Goal: Task Accomplishment & Management: Use online tool/utility

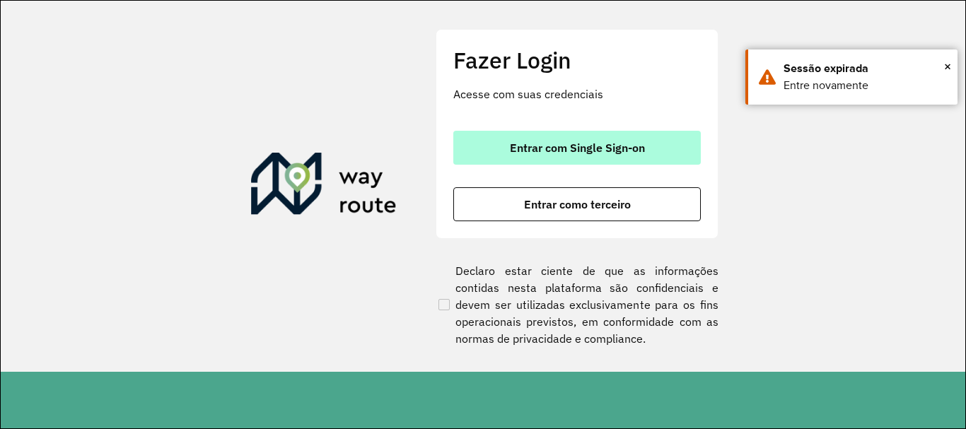
click at [554, 155] on button "Entrar com Single Sign-on" at bounding box center [577, 148] width 248 height 34
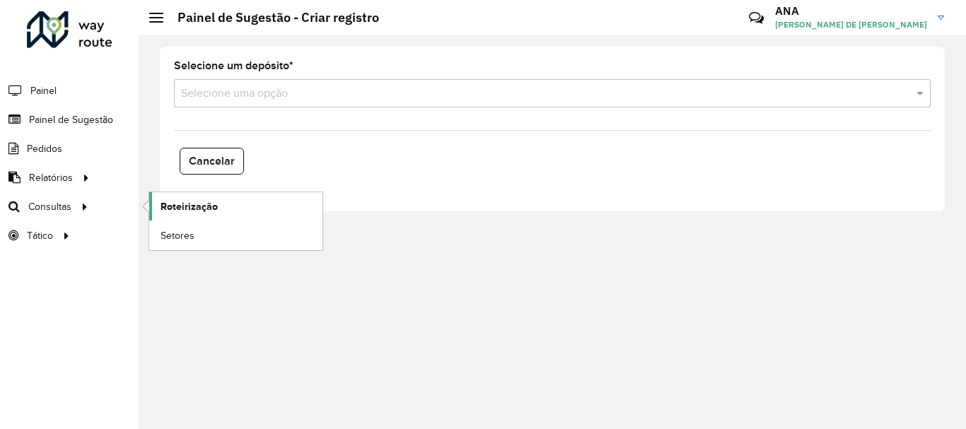
click at [182, 198] on link "Roteirização" at bounding box center [235, 206] width 173 height 28
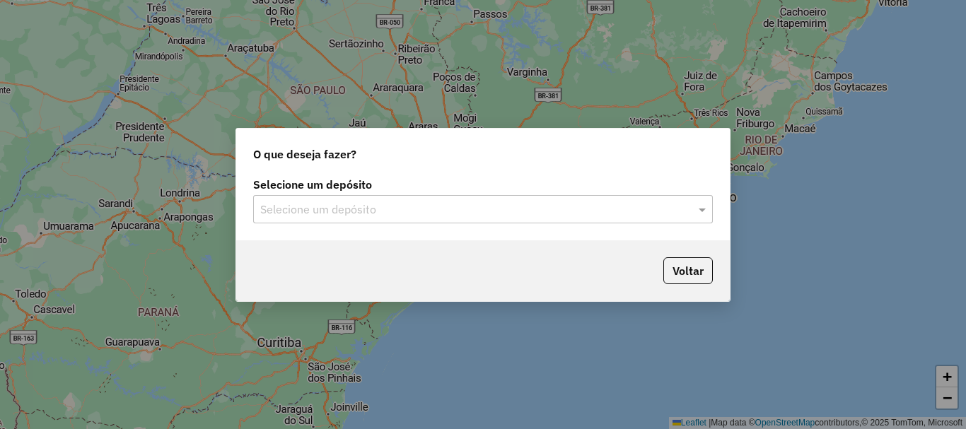
click at [312, 204] on input "text" at bounding box center [468, 210] width 417 height 17
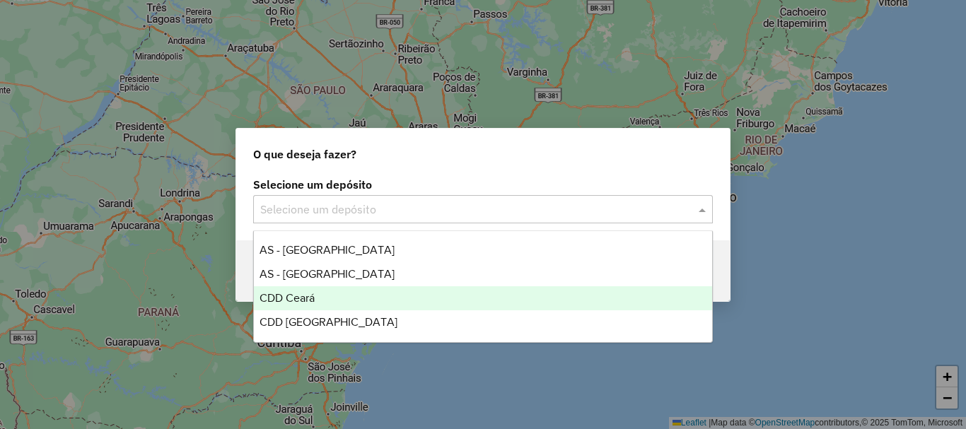
click at [300, 301] on span "CDD Ceará" at bounding box center [287, 298] width 55 height 12
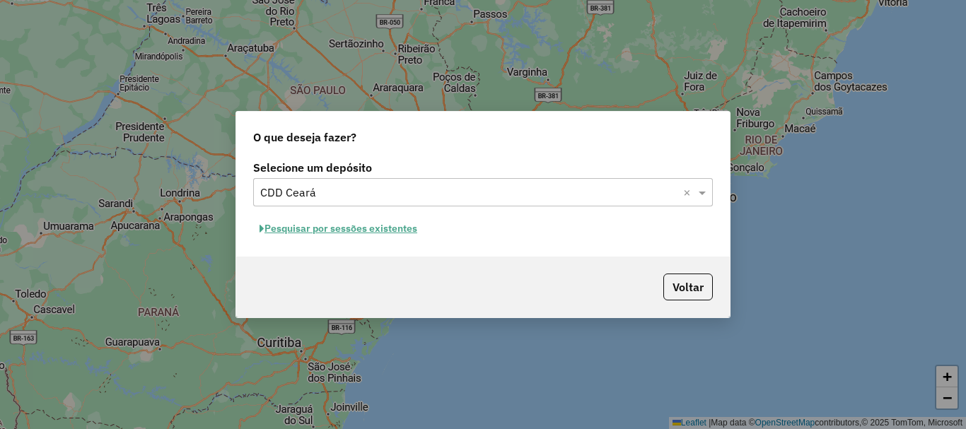
click at [300, 229] on button "Pesquisar por sessões existentes" at bounding box center [338, 229] width 171 height 22
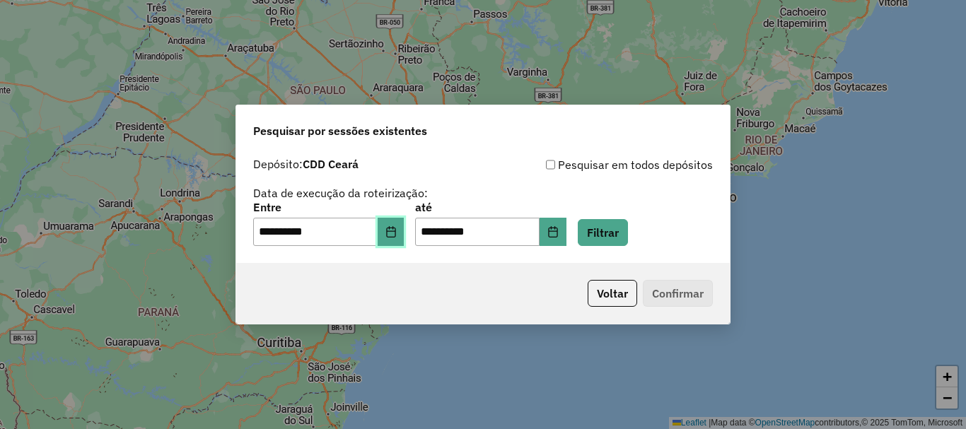
click at [402, 241] on button "Choose Date" at bounding box center [391, 232] width 27 height 28
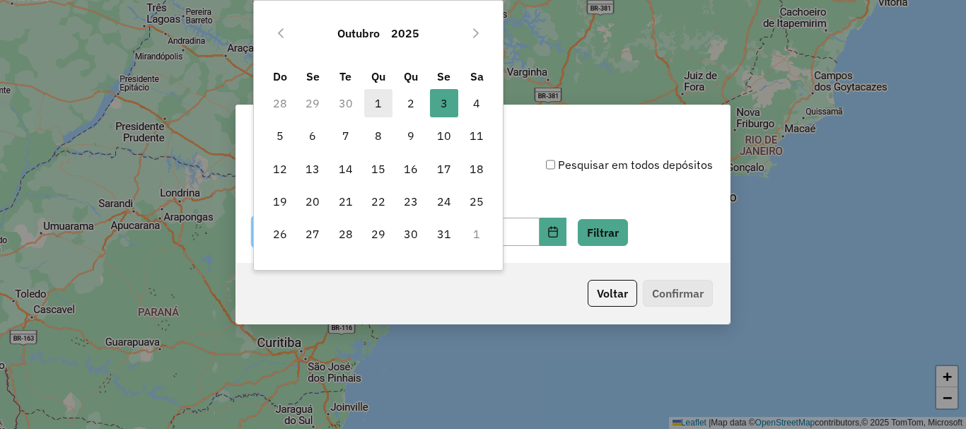
click at [385, 105] on span "1" at bounding box center [378, 103] width 28 height 28
type input "**********"
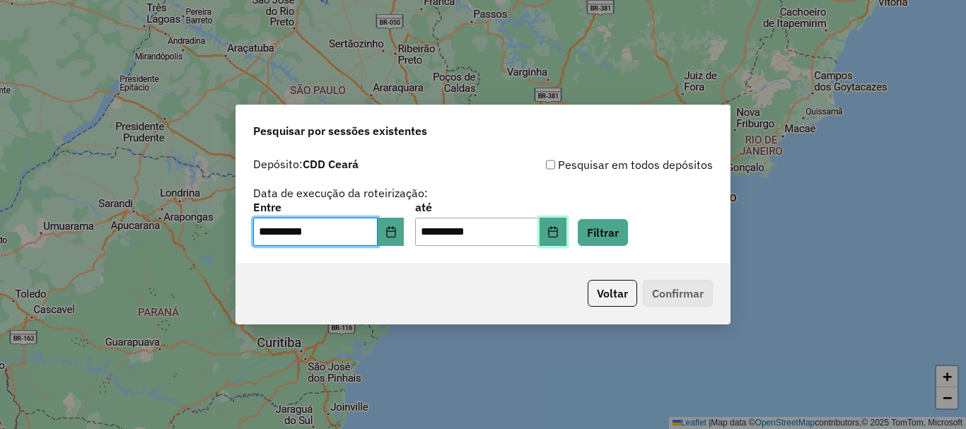
click at [559, 233] on icon "Choose Date" at bounding box center [553, 231] width 11 height 11
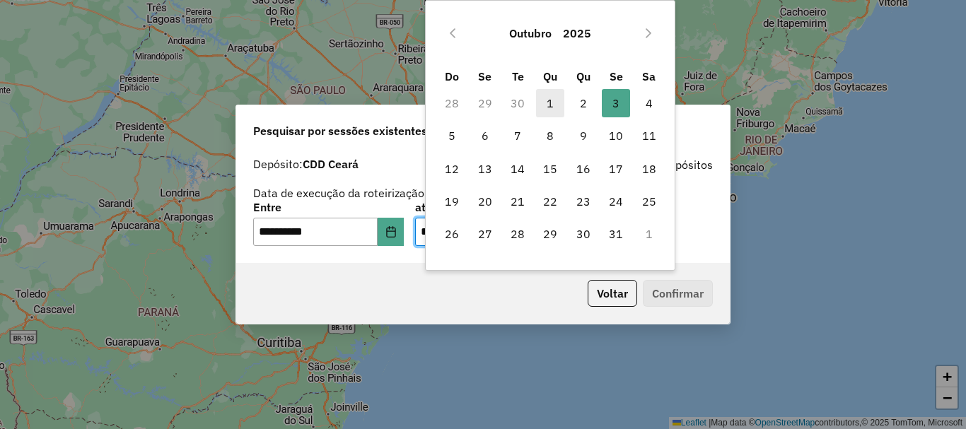
click at [548, 104] on span "1" at bounding box center [550, 103] width 28 height 28
type input "**********"
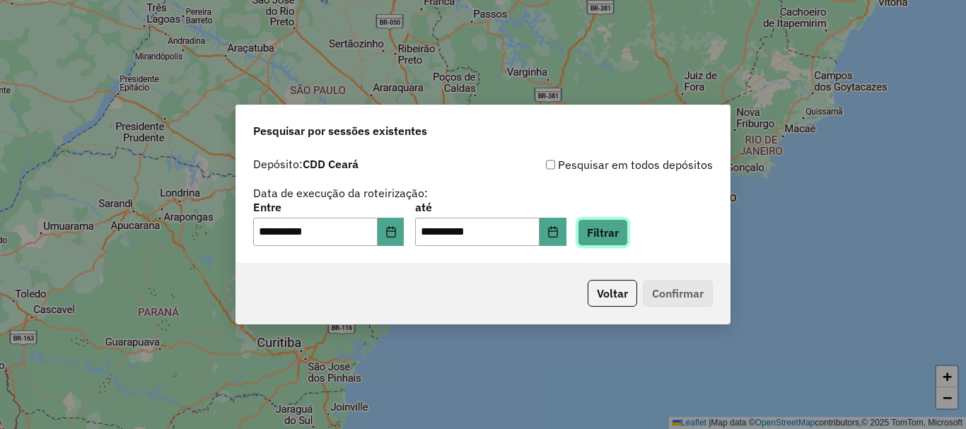
click at [628, 229] on button "Filtrar" at bounding box center [603, 232] width 50 height 27
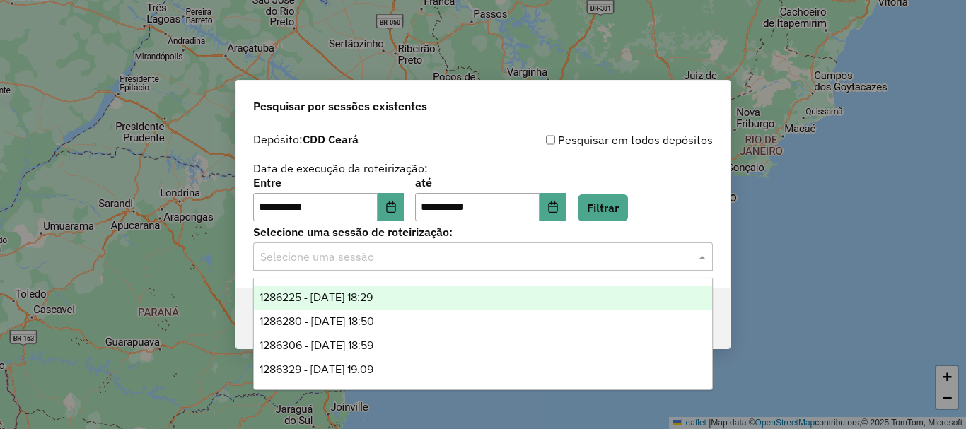
click at [347, 255] on input "text" at bounding box center [468, 257] width 417 height 17
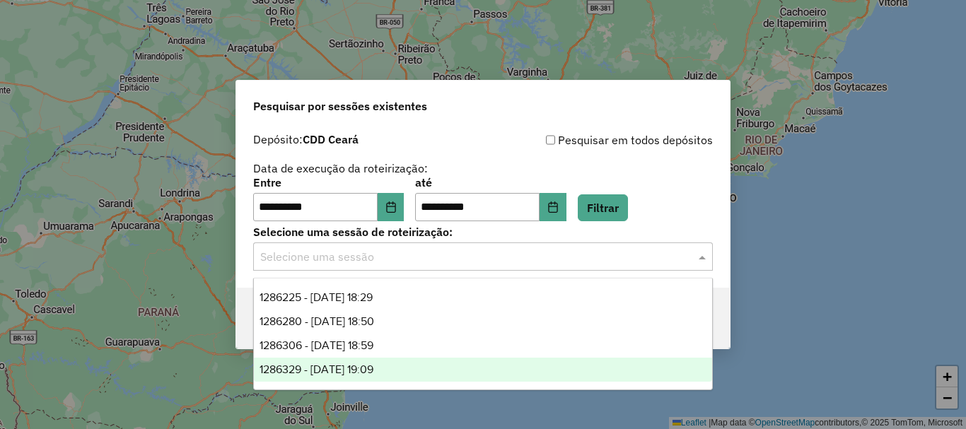
click at [325, 375] on span "1286329 - 01/10/2025 19:09" at bounding box center [317, 370] width 114 height 12
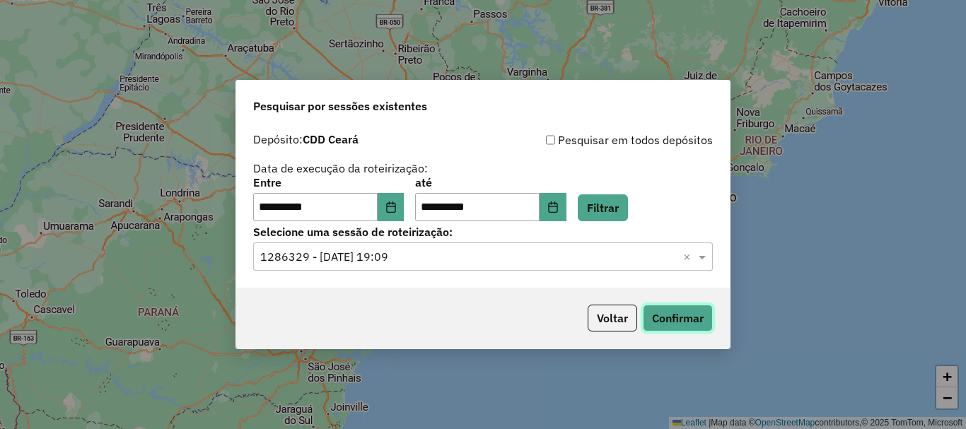
click at [675, 315] on button "Confirmar" at bounding box center [678, 318] width 70 height 27
click at [397, 214] on button "Choose Date" at bounding box center [391, 207] width 27 height 28
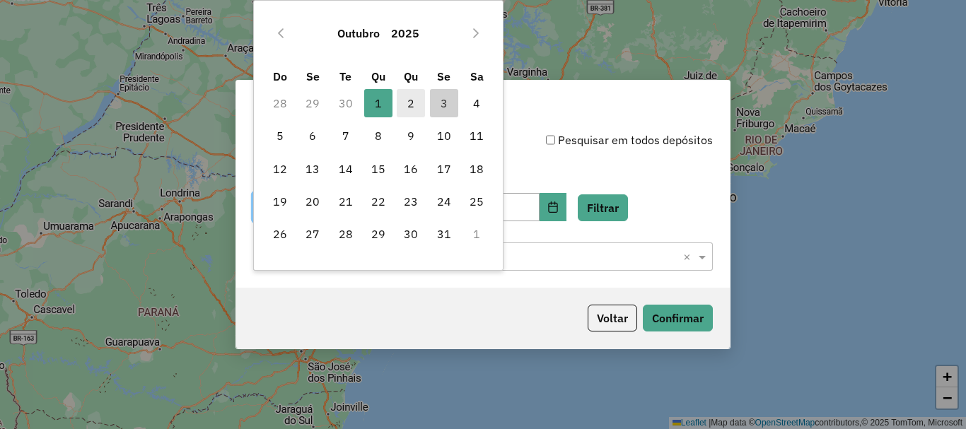
click at [414, 98] on span "2" at bounding box center [411, 103] width 28 height 28
type input "**********"
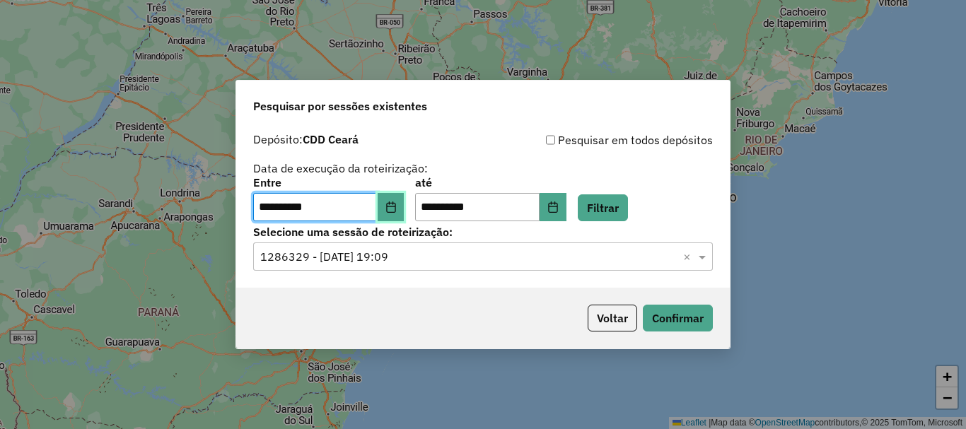
click at [395, 203] on icon "Choose Date" at bounding box center [390, 207] width 9 height 11
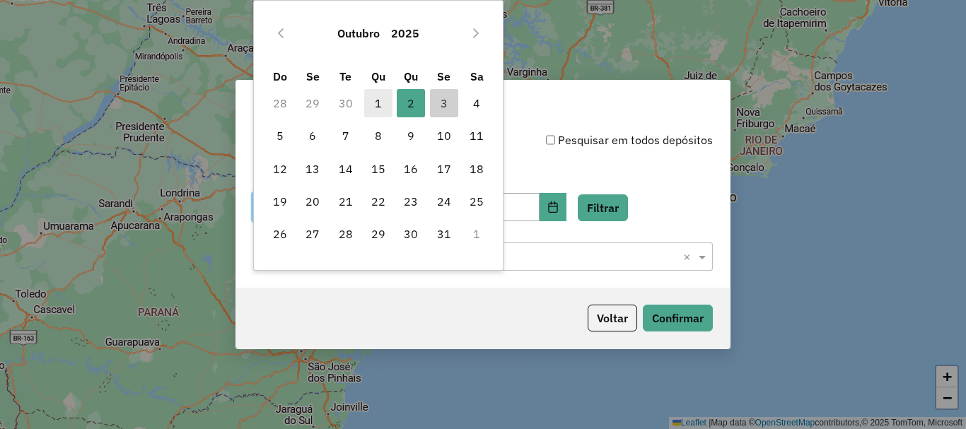
click at [383, 95] on span "1" at bounding box center [378, 103] width 28 height 28
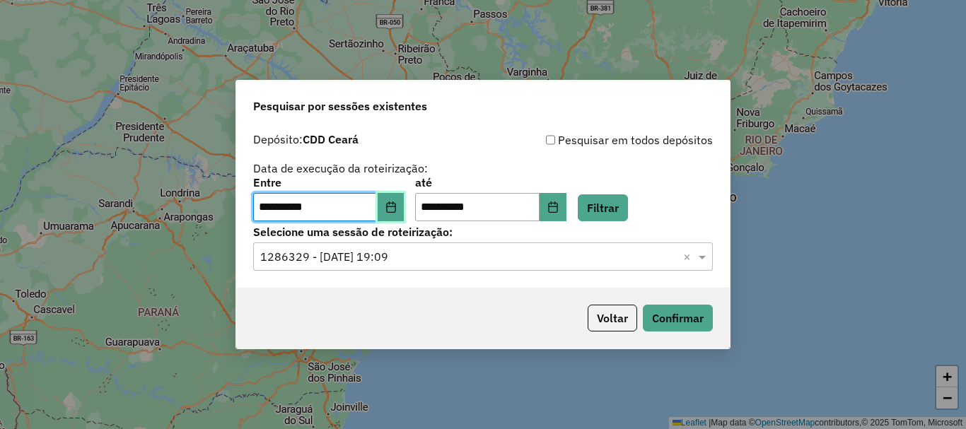
click at [403, 196] on button "Choose Date" at bounding box center [391, 207] width 27 height 28
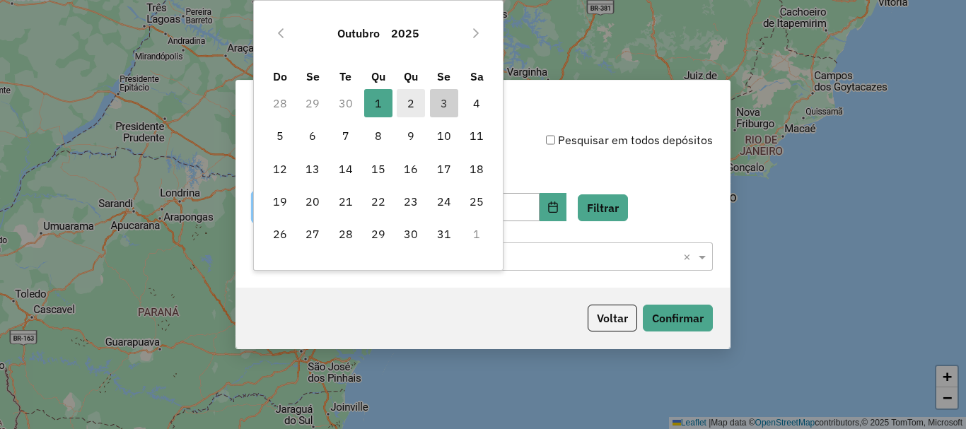
click at [411, 107] on span "2" at bounding box center [411, 103] width 28 height 28
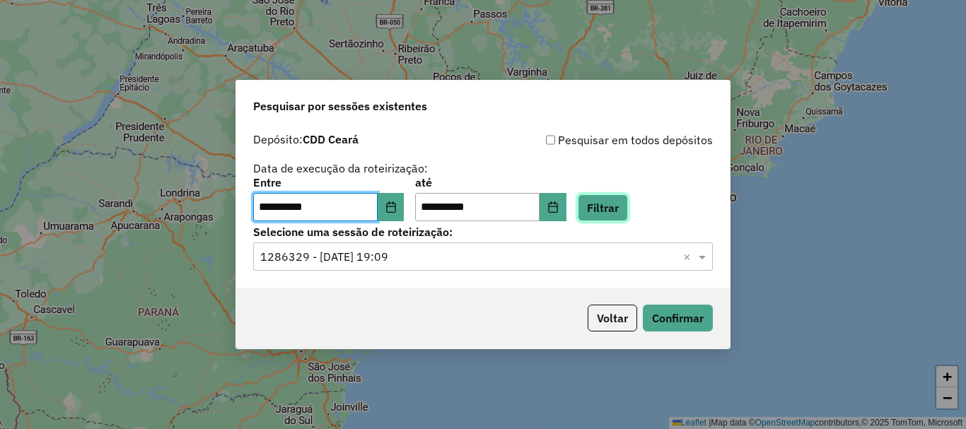
click at [626, 203] on button "Filtrar" at bounding box center [603, 208] width 50 height 27
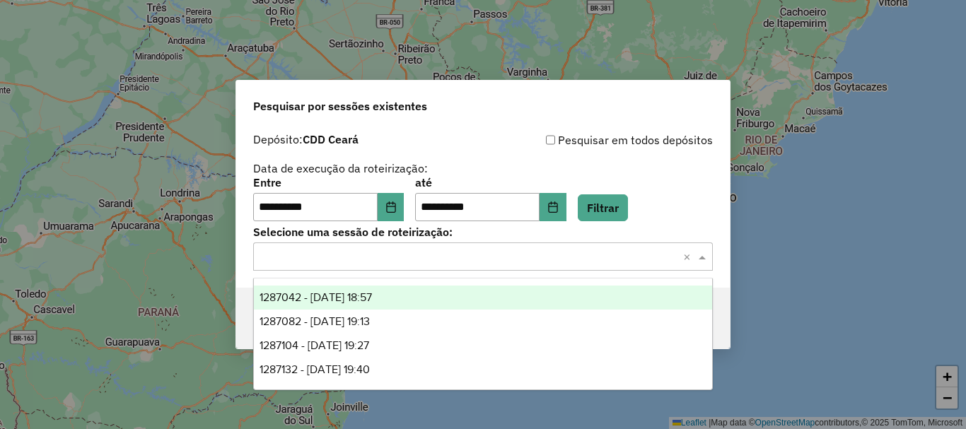
click at [381, 260] on input "text" at bounding box center [468, 257] width 417 height 17
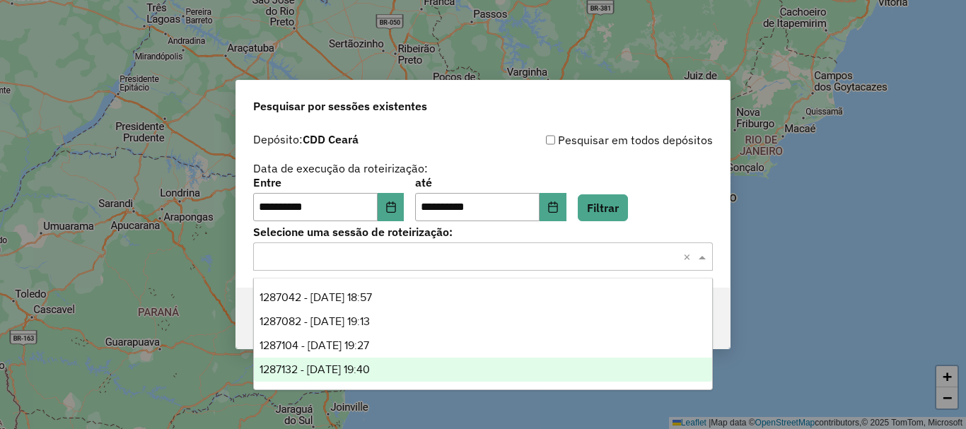
click at [370, 367] on span "1287132 - 02/10/2025 19:40" at bounding box center [315, 370] width 110 height 12
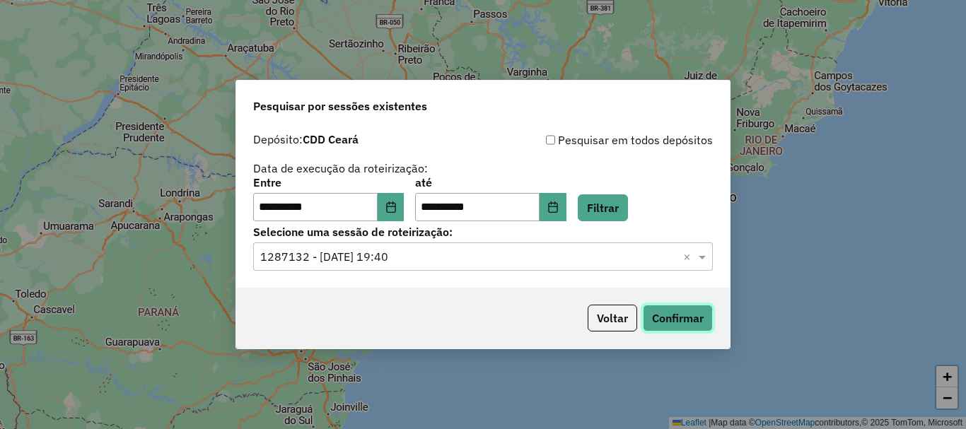
click at [667, 313] on button "Confirmar" at bounding box center [678, 318] width 70 height 27
click at [394, 213] on button "Choose Date" at bounding box center [391, 207] width 27 height 28
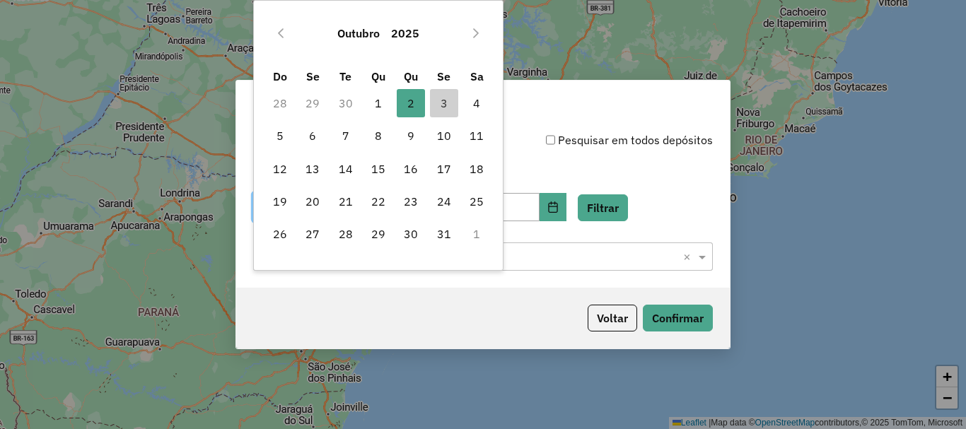
click at [346, 108] on td "30" at bounding box center [345, 103] width 33 height 33
click at [348, 98] on td "30" at bounding box center [345, 103] width 33 height 33
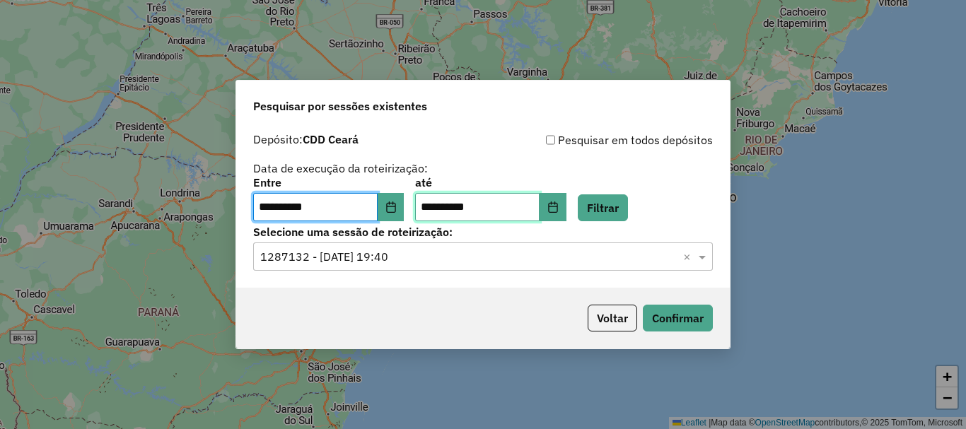
click at [536, 212] on input "**********" at bounding box center [477, 207] width 125 height 28
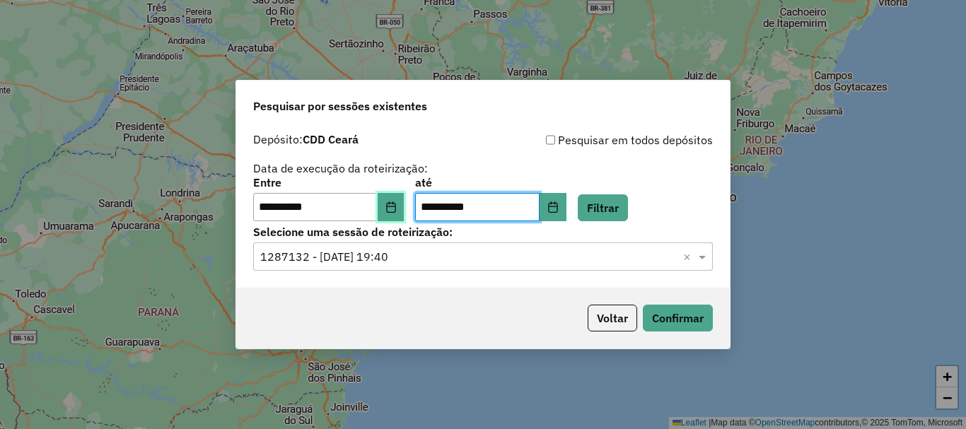
click at [397, 199] on button "Choose Date" at bounding box center [391, 207] width 27 height 28
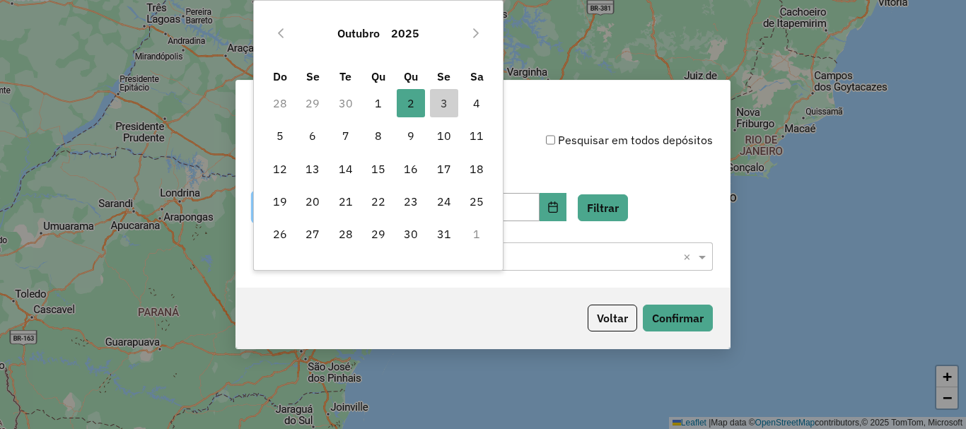
click at [345, 102] on td "30" at bounding box center [345, 103] width 33 height 33
click at [279, 32] on icon "Previous Month" at bounding box center [281, 33] width 6 height 10
click at [342, 233] on span "30" at bounding box center [346, 234] width 28 height 28
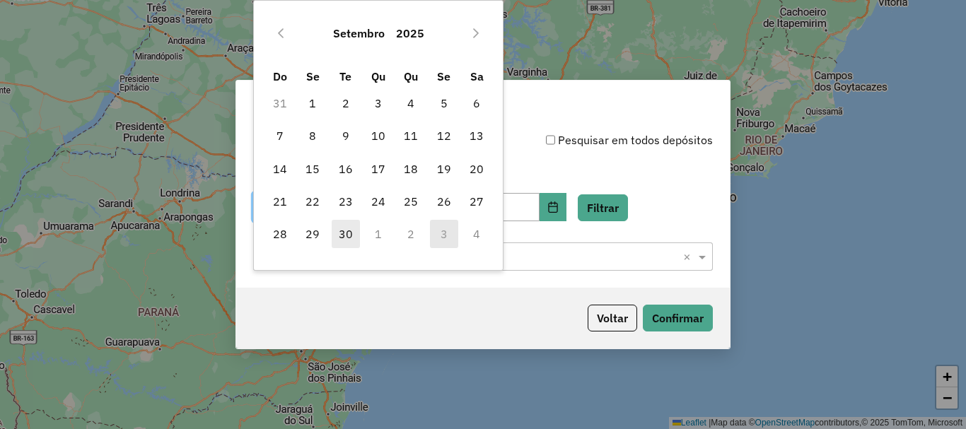
type input "**********"
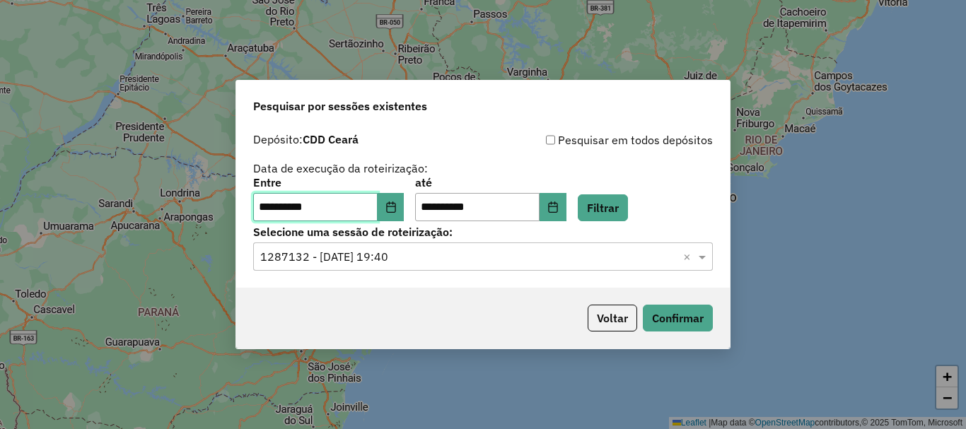
click at [342, 233] on span "30" at bounding box center [346, 234] width 28 height 28
click at [557, 207] on icon "Choose Date" at bounding box center [552, 207] width 9 height 11
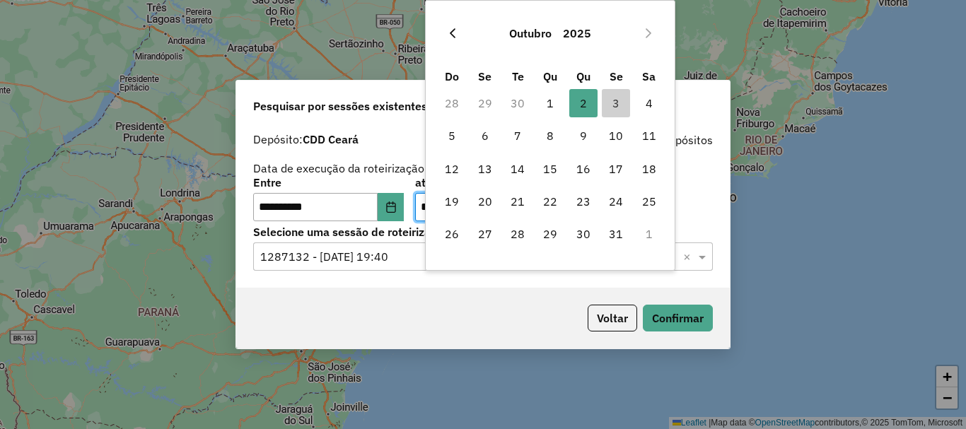
click at [451, 30] on icon "Previous Month" at bounding box center [452, 33] width 11 height 11
click at [524, 228] on span "30" at bounding box center [518, 234] width 28 height 28
type input "**********"
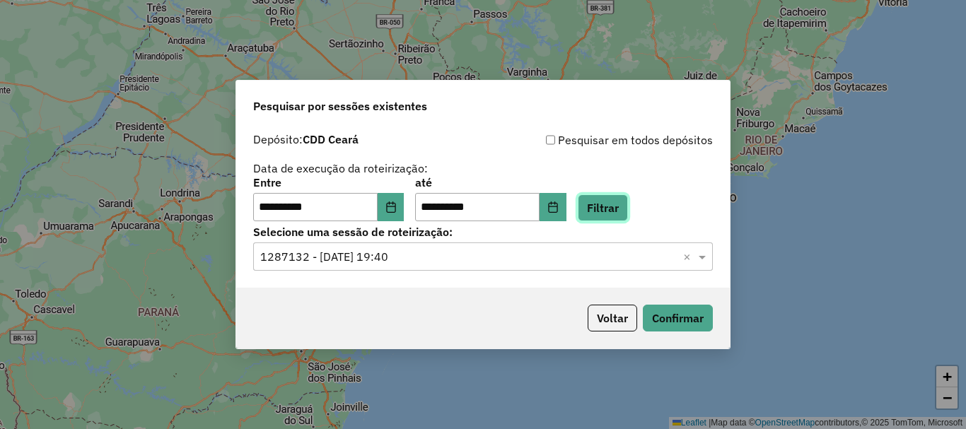
click at [608, 201] on button "Filtrar" at bounding box center [603, 208] width 50 height 27
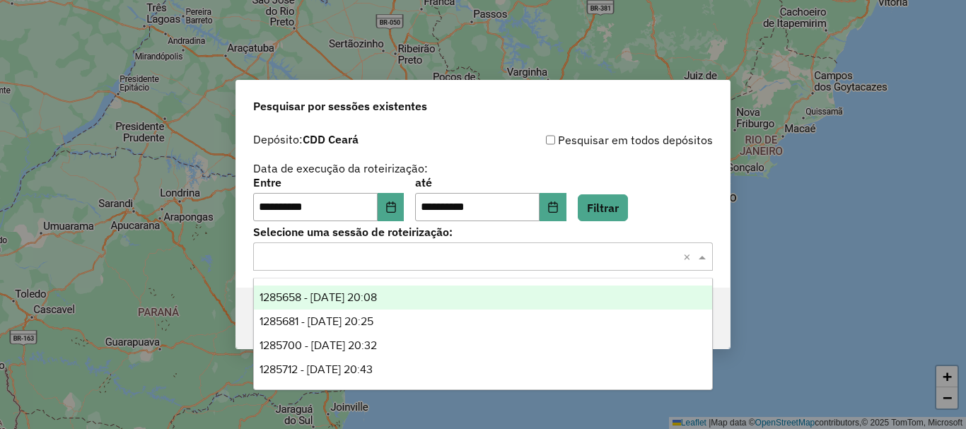
click at [309, 256] on input "text" at bounding box center [468, 257] width 417 height 17
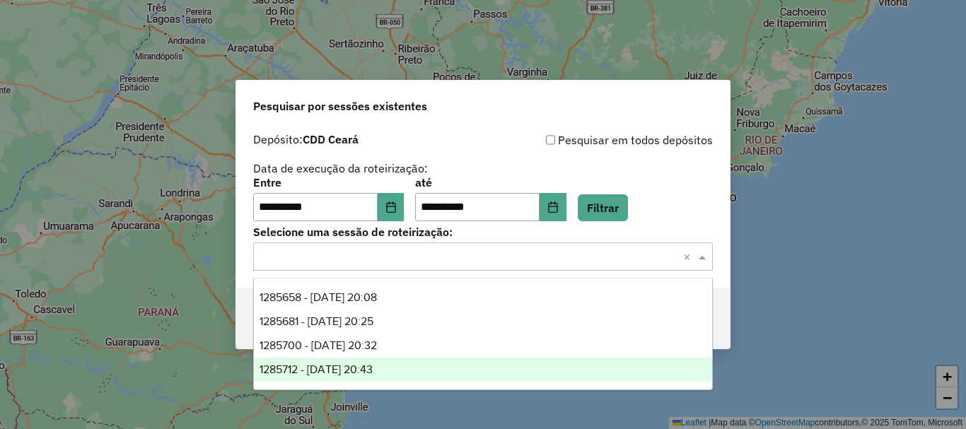
click at [317, 367] on span "1285712 - 30/09/2025 20:43" at bounding box center [316, 370] width 113 height 12
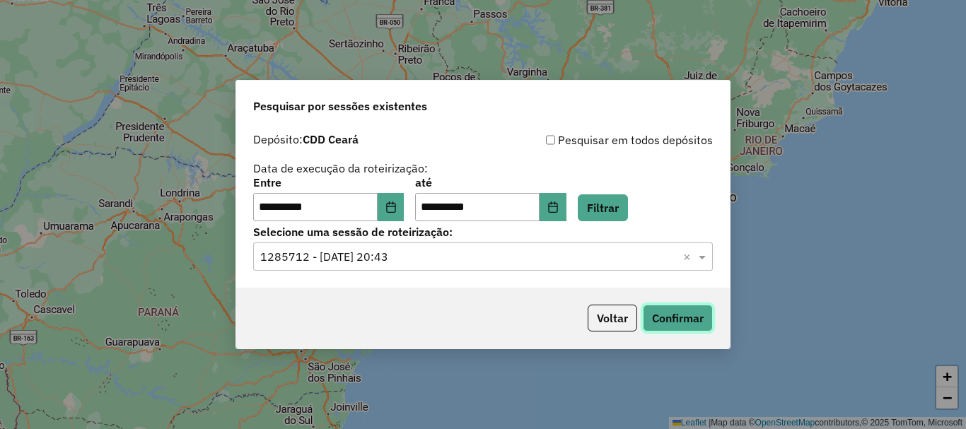
click at [674, 320] on button "Confirmar" at bounding box center [678, 318] width 70 height 27
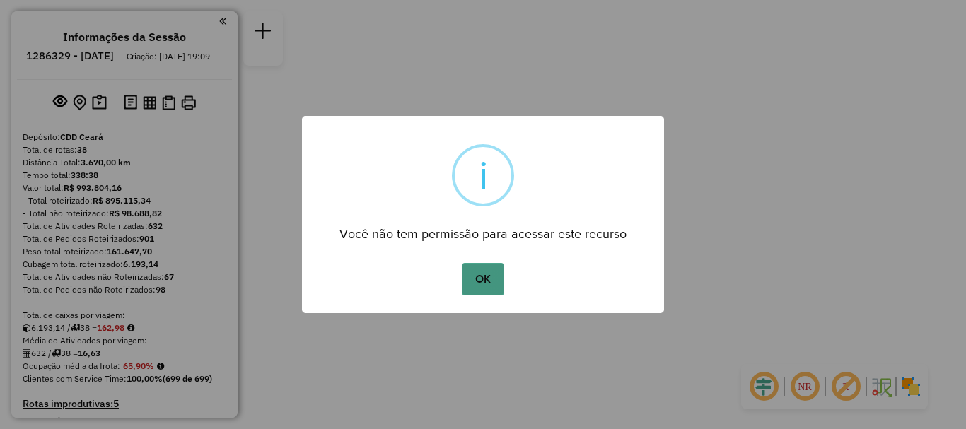
click at [480, 270] on button "OK" at bounding box center [483, 279] width 42 height 33
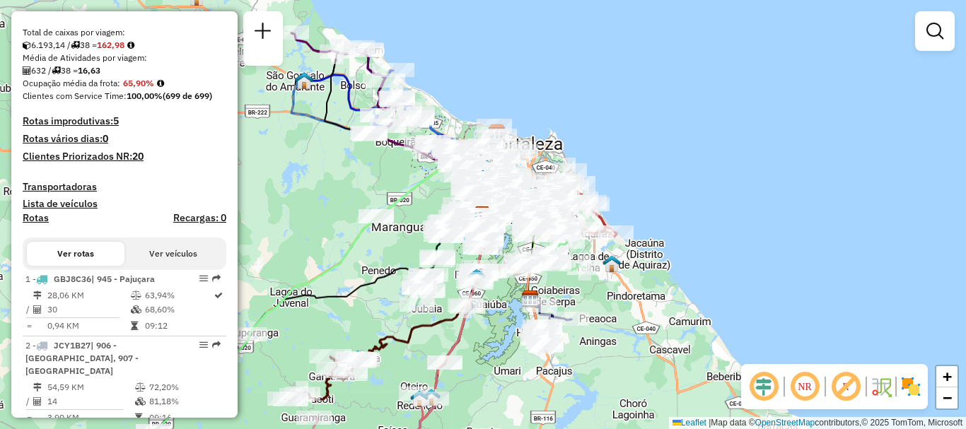
scroll to position [354, 0]
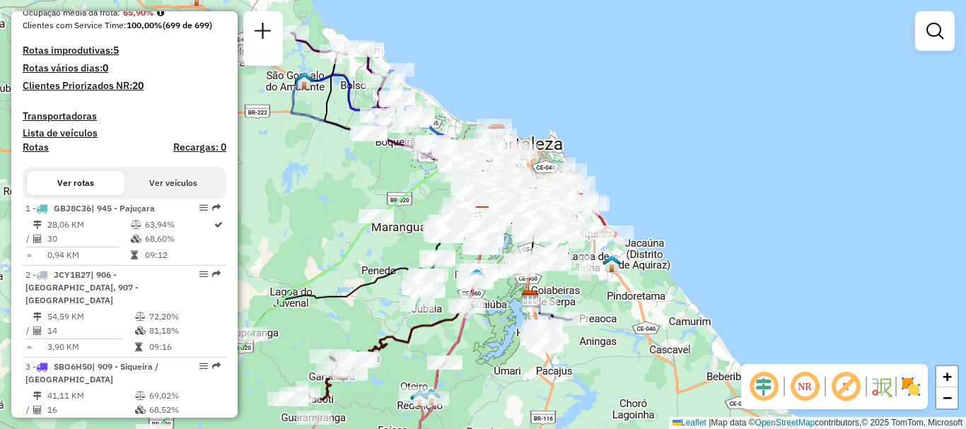
click at [81, 195] on button "Ver rotas" at bounding box center [76, 183] width 98 height 24
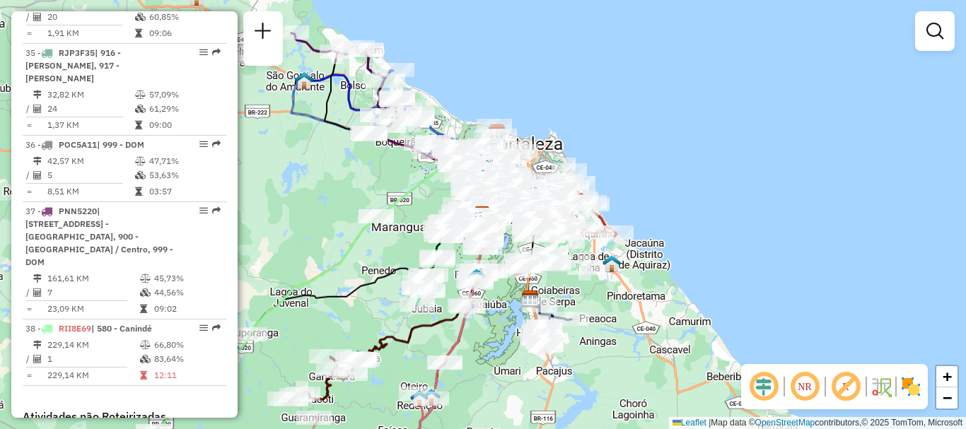
scroll to position [3317, 0]
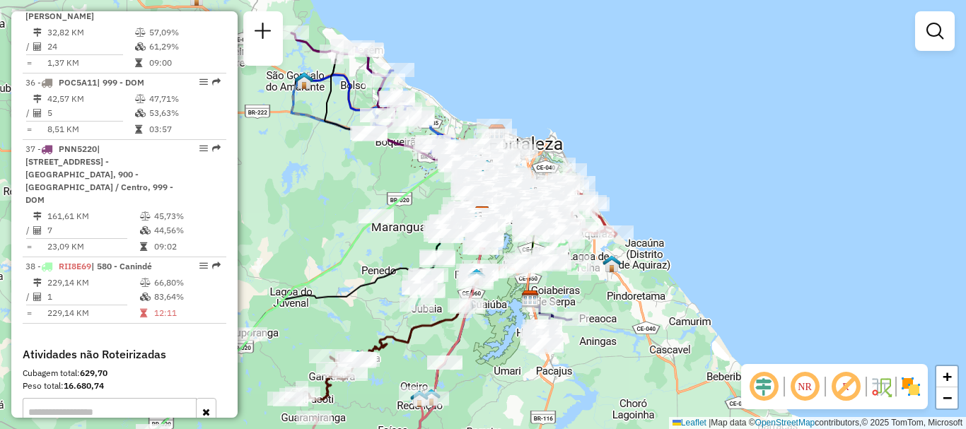
select select "*********"
click at [202, 408] on icon "button" at bounding box center [206, 413] width 8 height 10
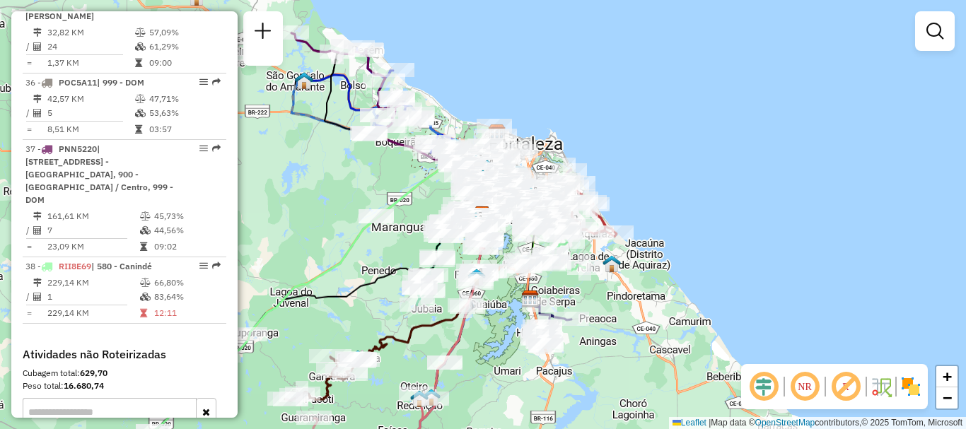
click at [180, 398] on input "text" at bounding box center [110, 412] width 174 height 28
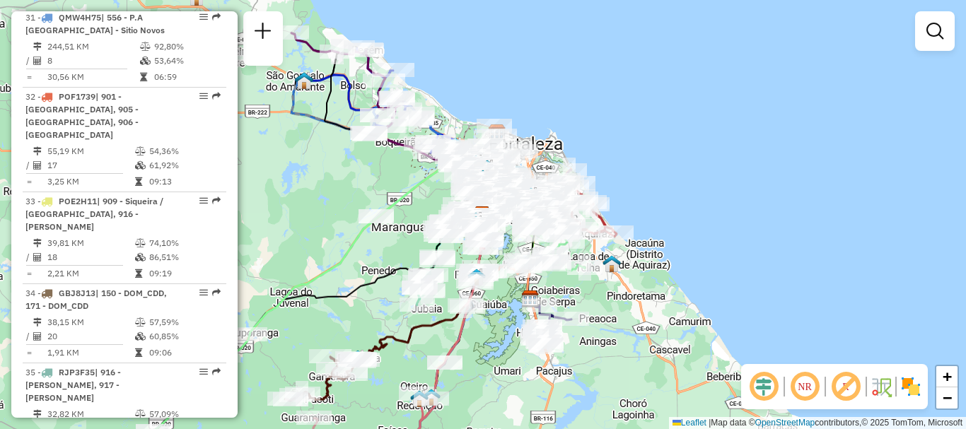
scroll to position [2889, 0]
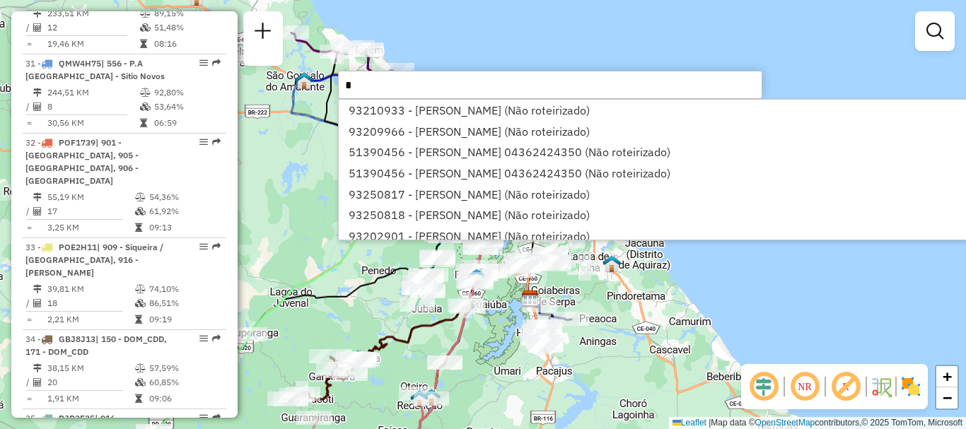
type input "**"
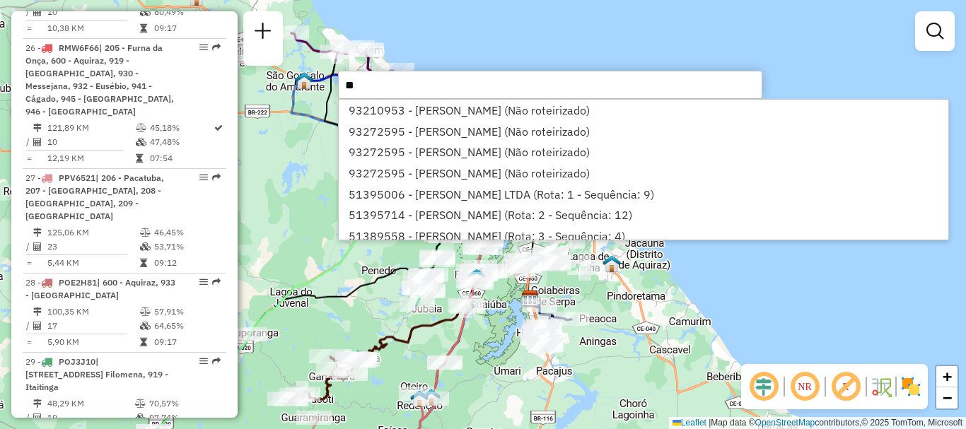
scroll to position [1898, 0]
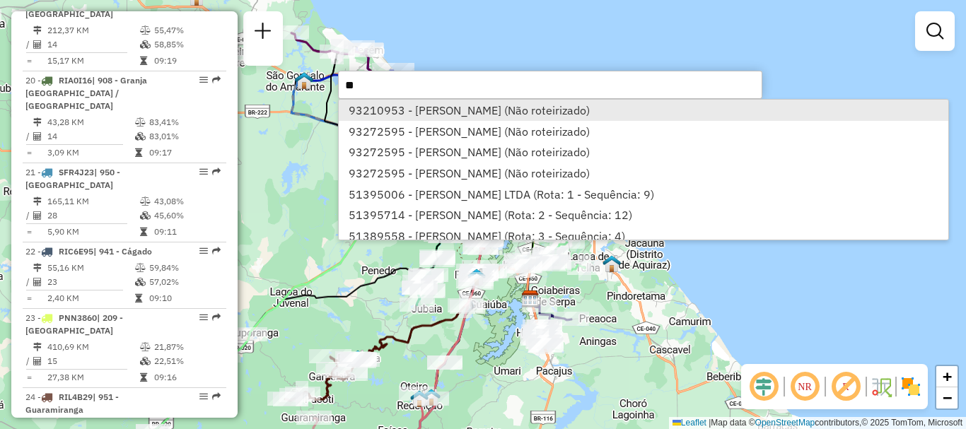
click at [863, 100] on li "93210953 - FRANCISCO NAILSON SANTOS BARBOSA (Não roteirizado)" at bounding box center [643, 110] width 609 height 21
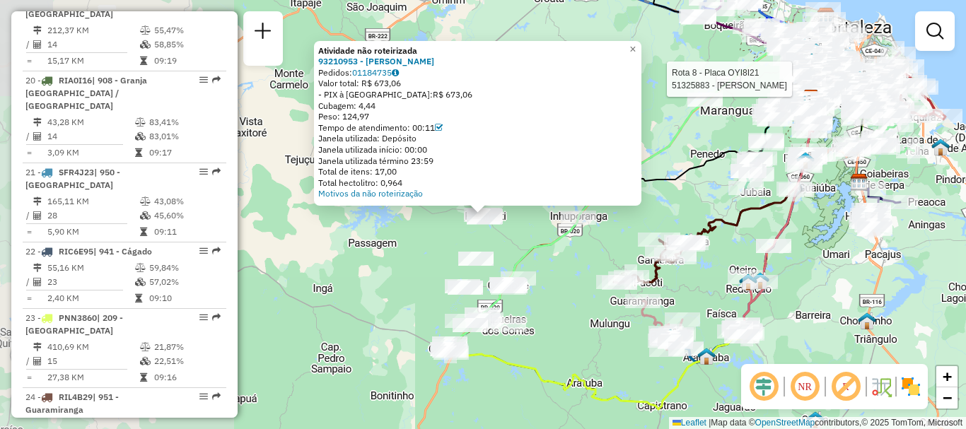
select select "**********"
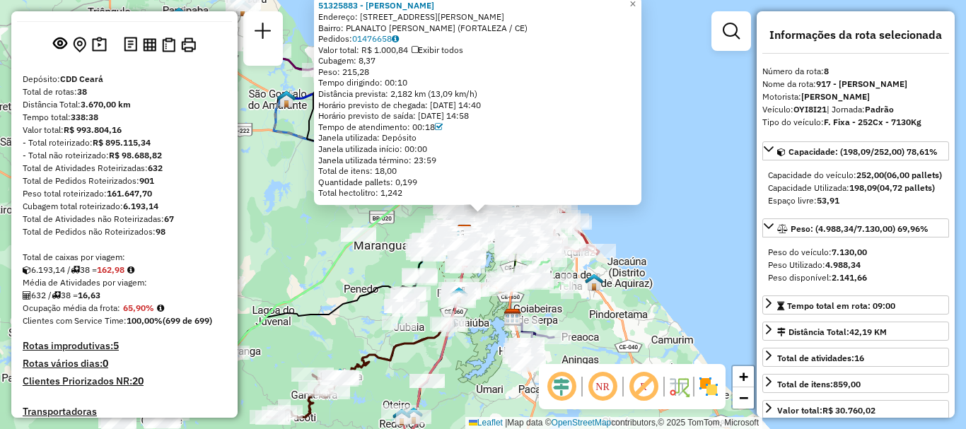
scroll to position [0, 0]
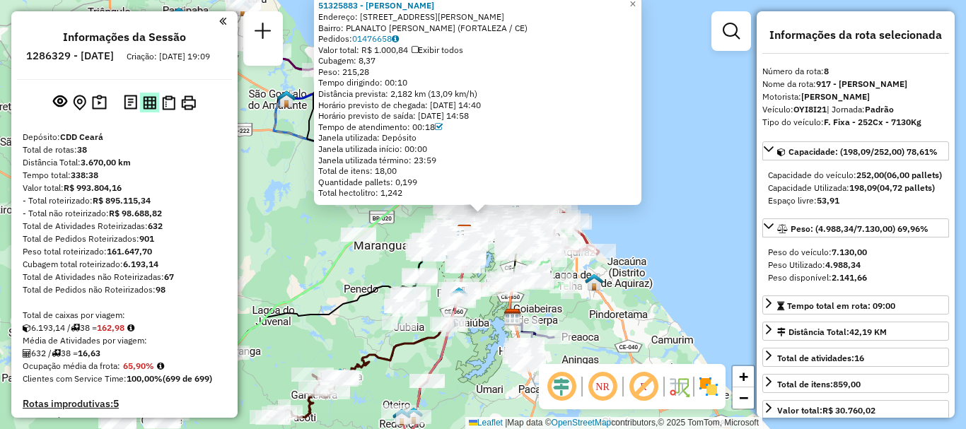
click at [153, 110] on img at bounding box center [149, 102] width 13 height 13
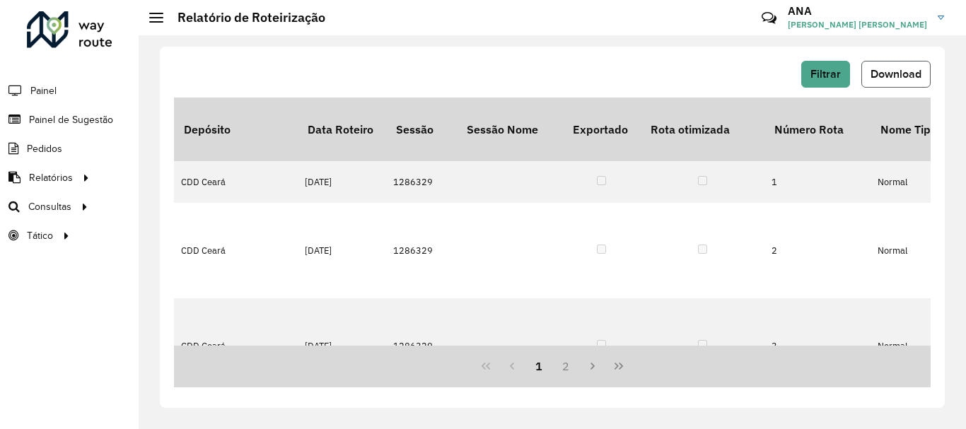
click at [886, 70] on span "Download" at bounding box center [896, 74] width 51 height 12
click at [493, 402] on div "Filtrar Download Depósito Data Roteiro Sessão Sessão Nome Exportado Rota otimiz…" at bounding box center [552, 228] width 785 height 362
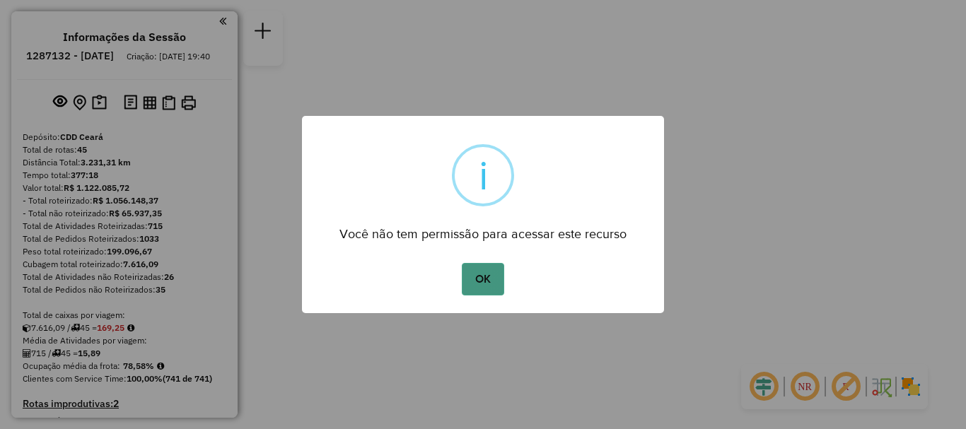
click at [490, 275] on button "OK" at bounding box center [483, 279] width 42 height 33
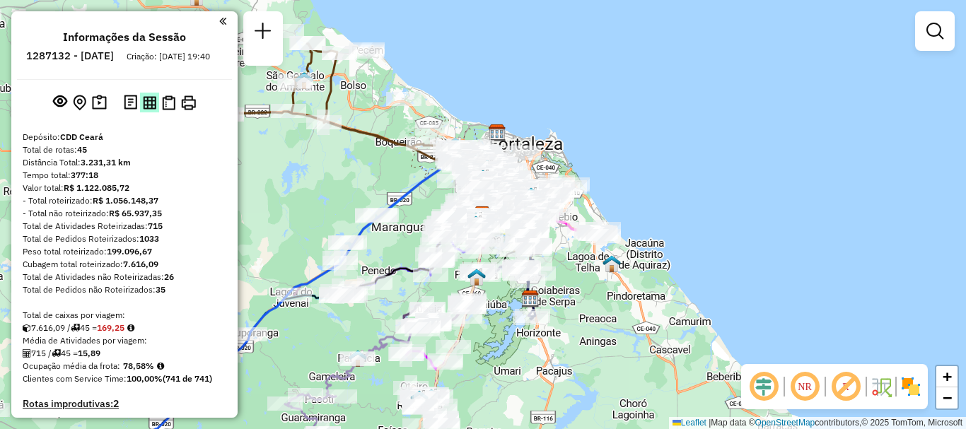
click at [152, 110] on img at bounding box center [149, 102] width 13 height 13
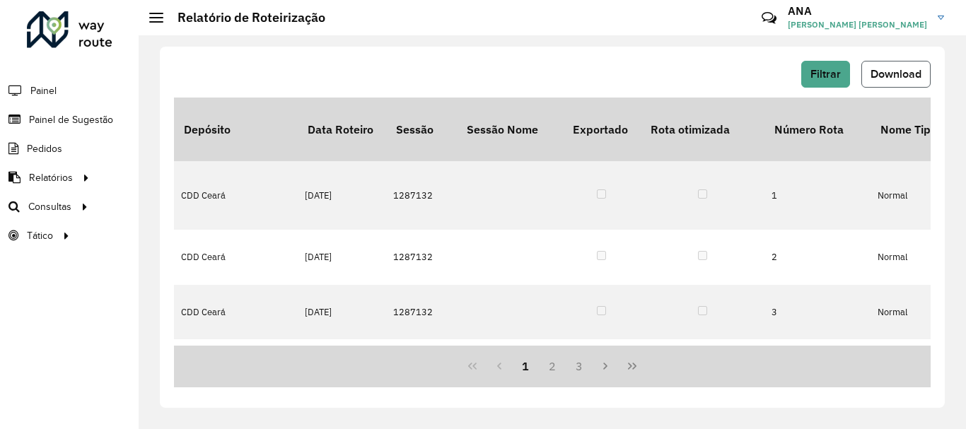
click at [869, 83] on button "Download" at bounding box center [896, 74] width 69 height 27
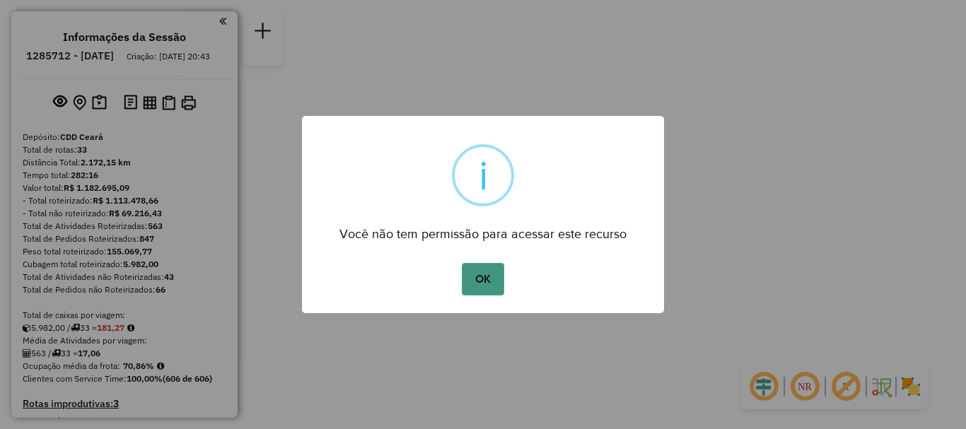
click at [487, 284] on button "OK" at bounding box center [483, 279] width 42 height 33
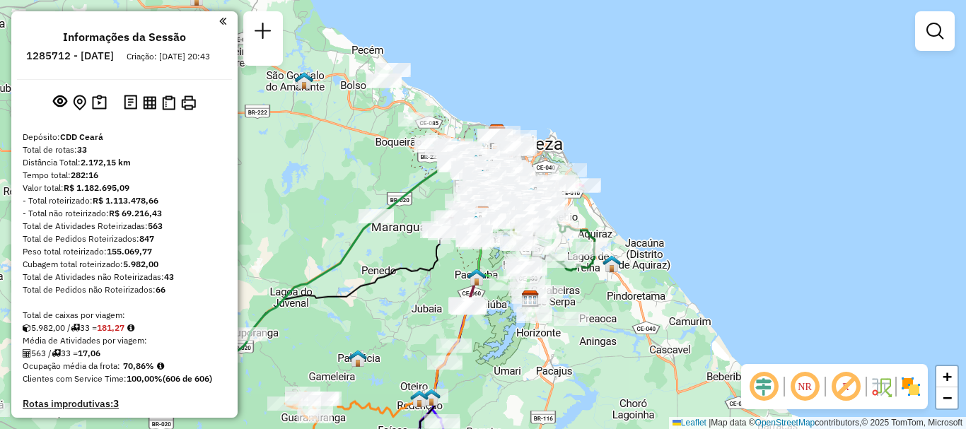
click at [147, 105] on div at bounding box center [160, 102] width 78 height 23
click at [149, 110] on img at bounding box center [149, 102] width 13 height 13
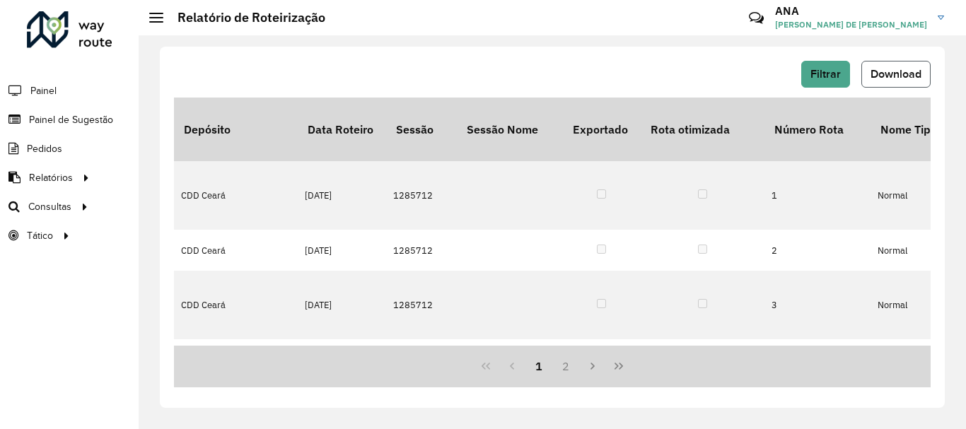
click at [903, 64] on button "Download" at bounding box center [896, 74] width 69 height 27
